Goal: Navigation & Orientation: Find specific page/section

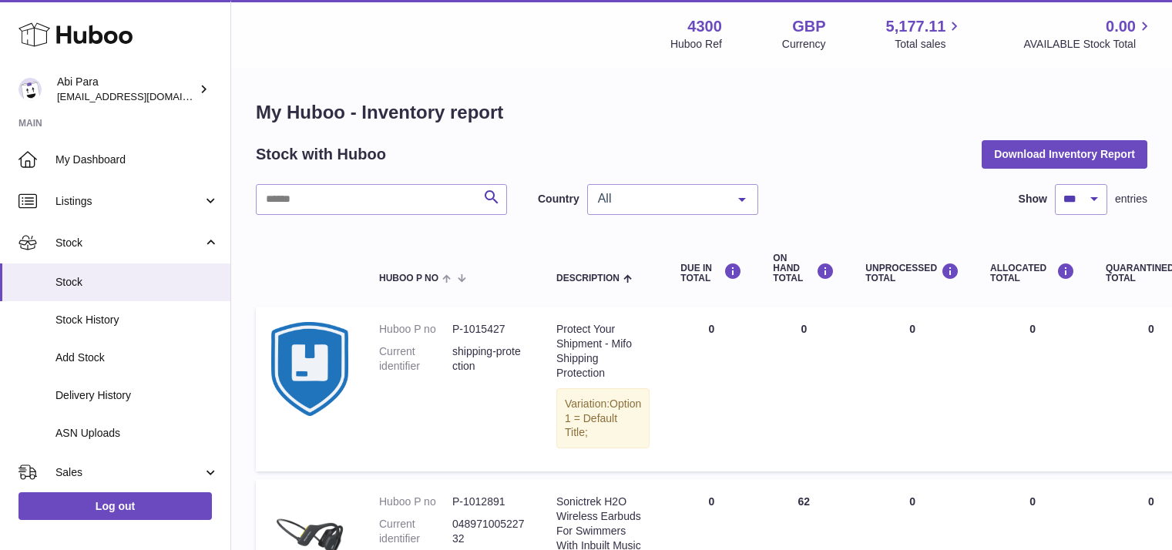
select select "***"
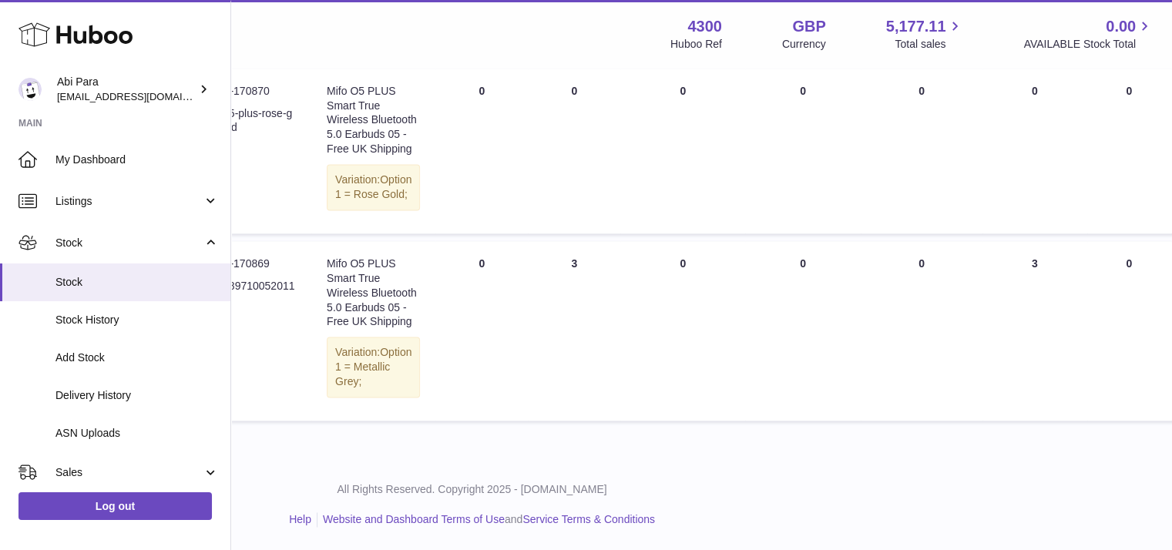
scroll to position [8945, 230]
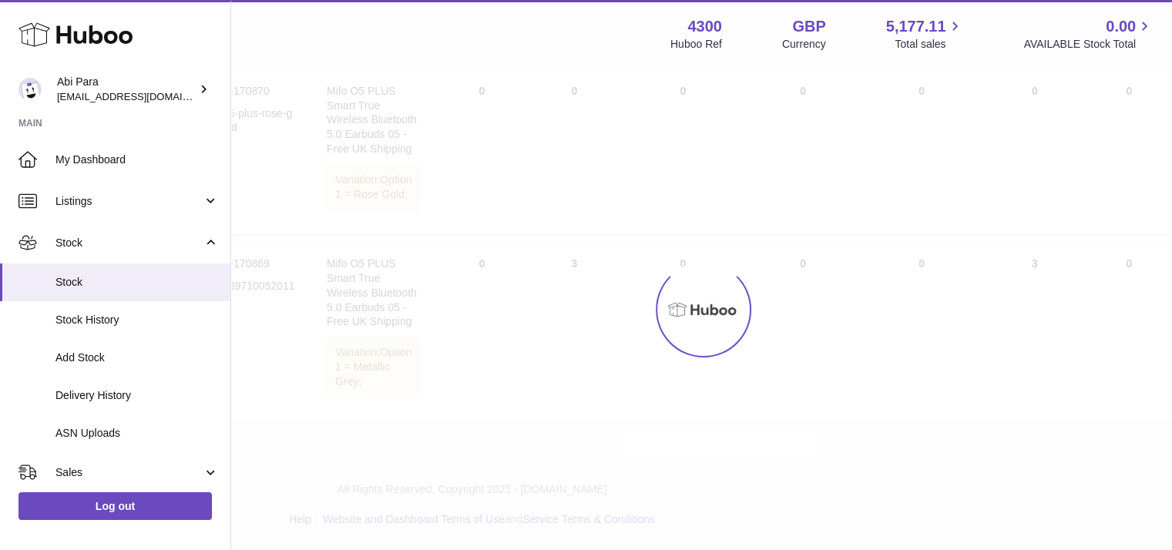
scroll to position [20, 203]
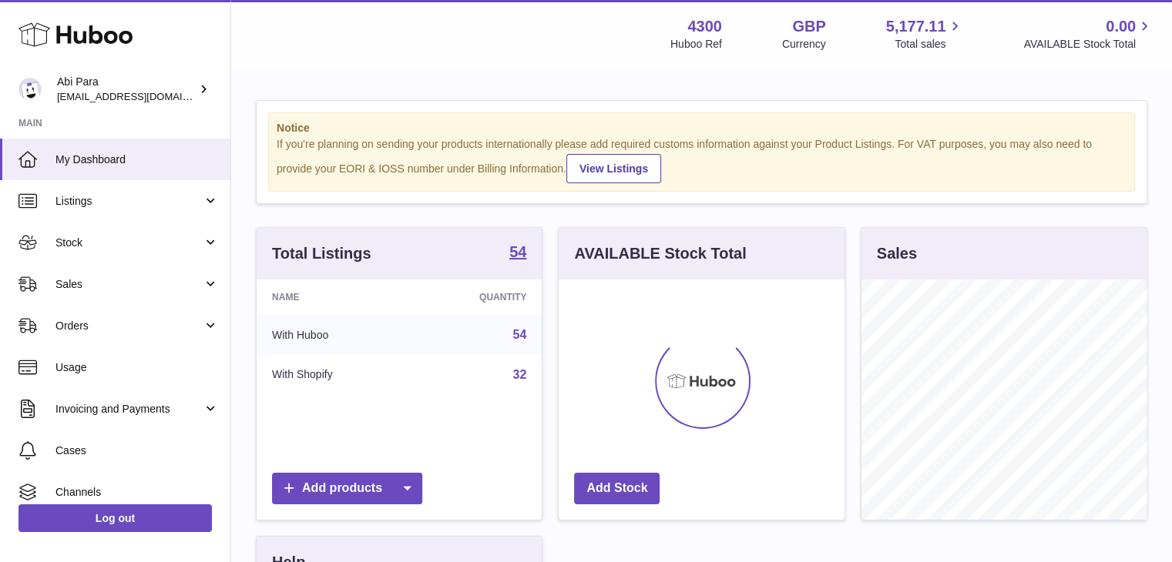
scroll to position [240, 286]
